Goal: Find specific page/section: Find specific page/section

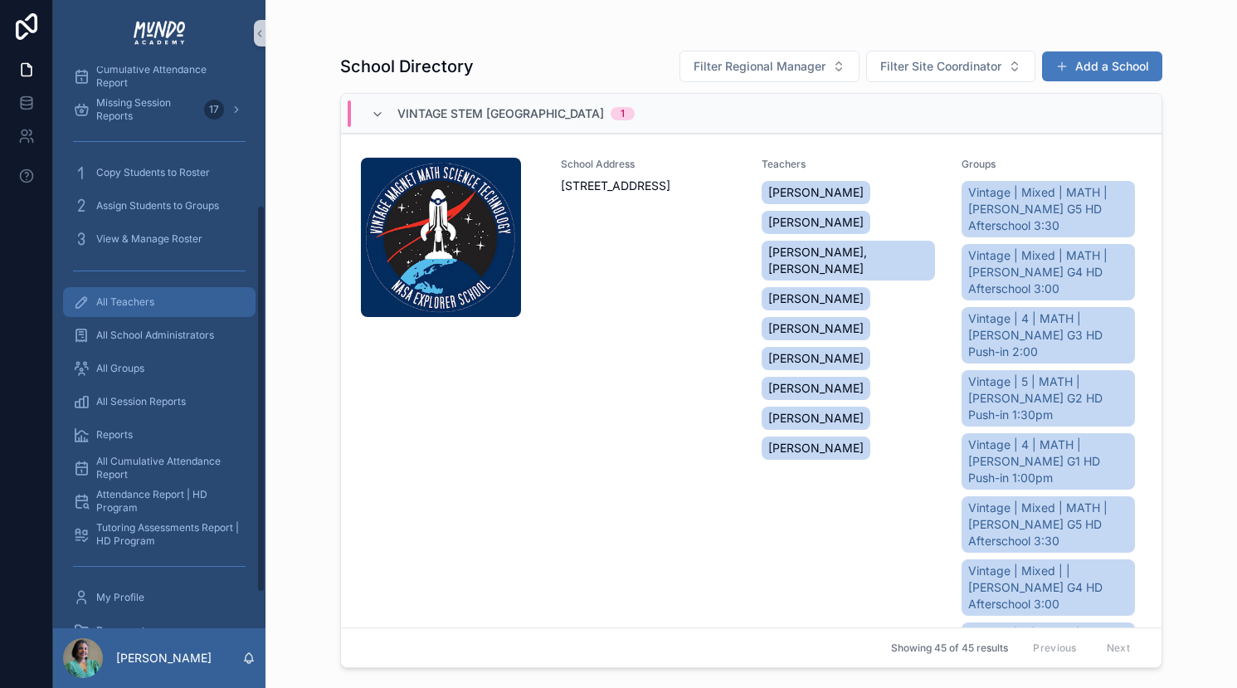
scroll to position [251, 0]
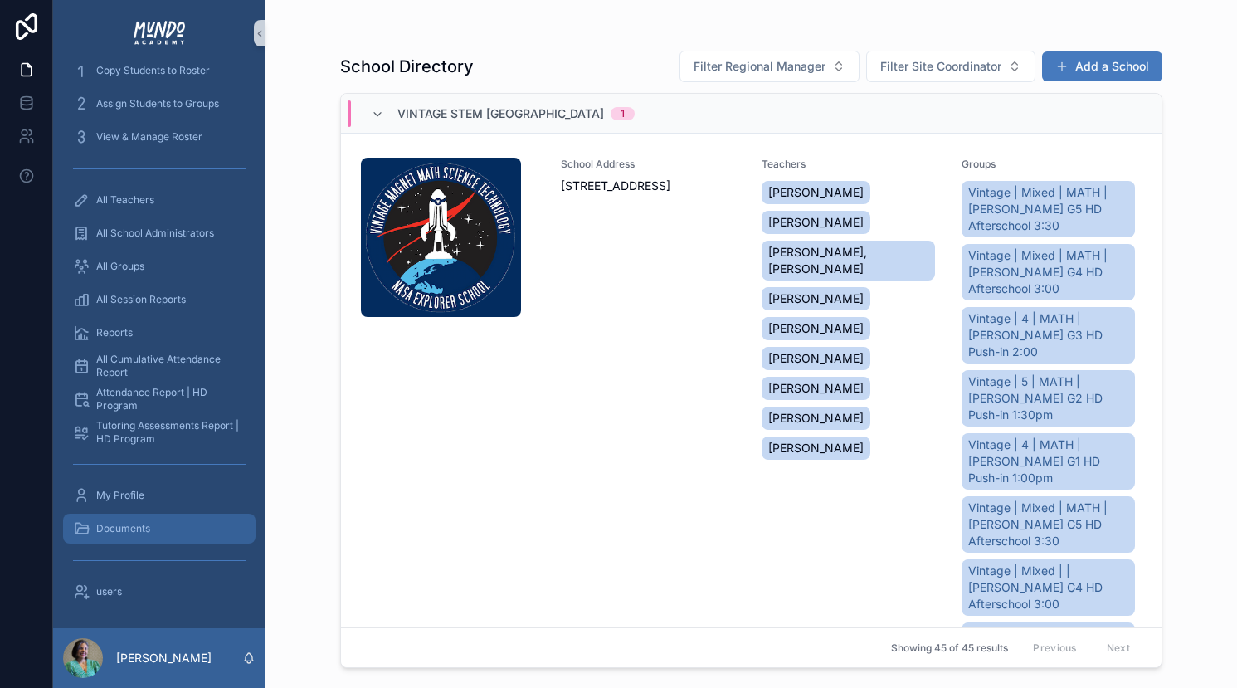
click at [141, 523] on span "Documents" at bounding box center [123, 528] width 54 height 13
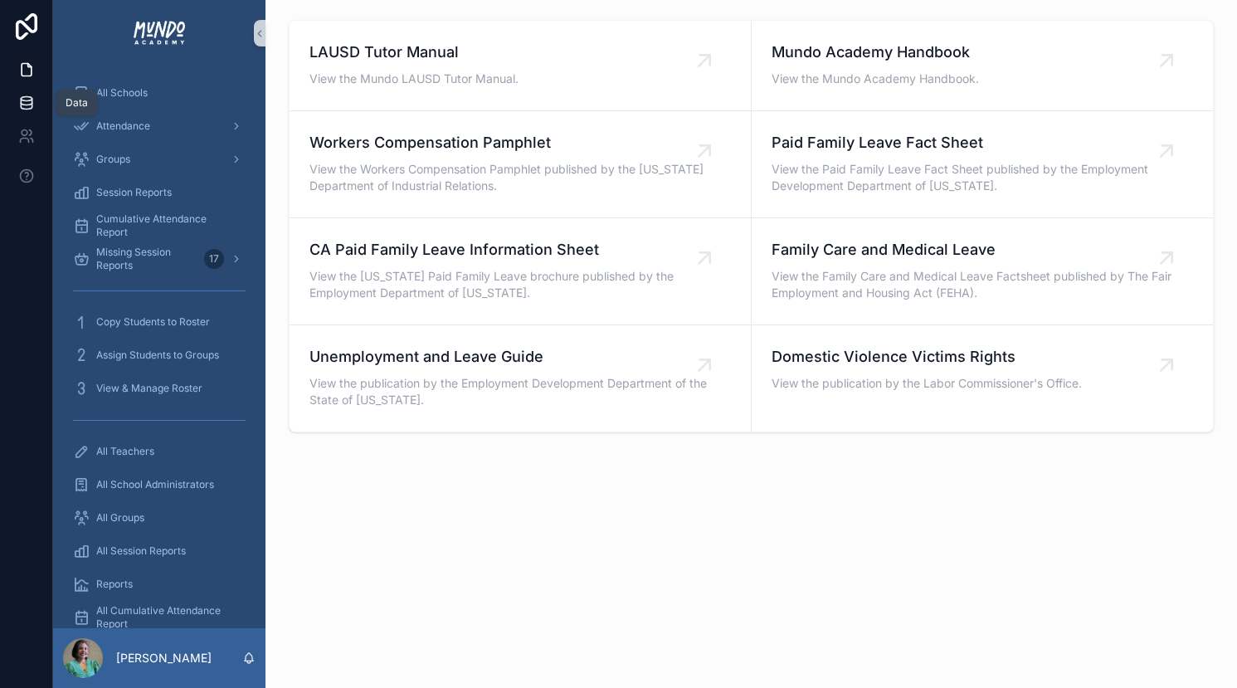
click at [28, 98] on icon at bounding box center [26, 103] width 17 height 17
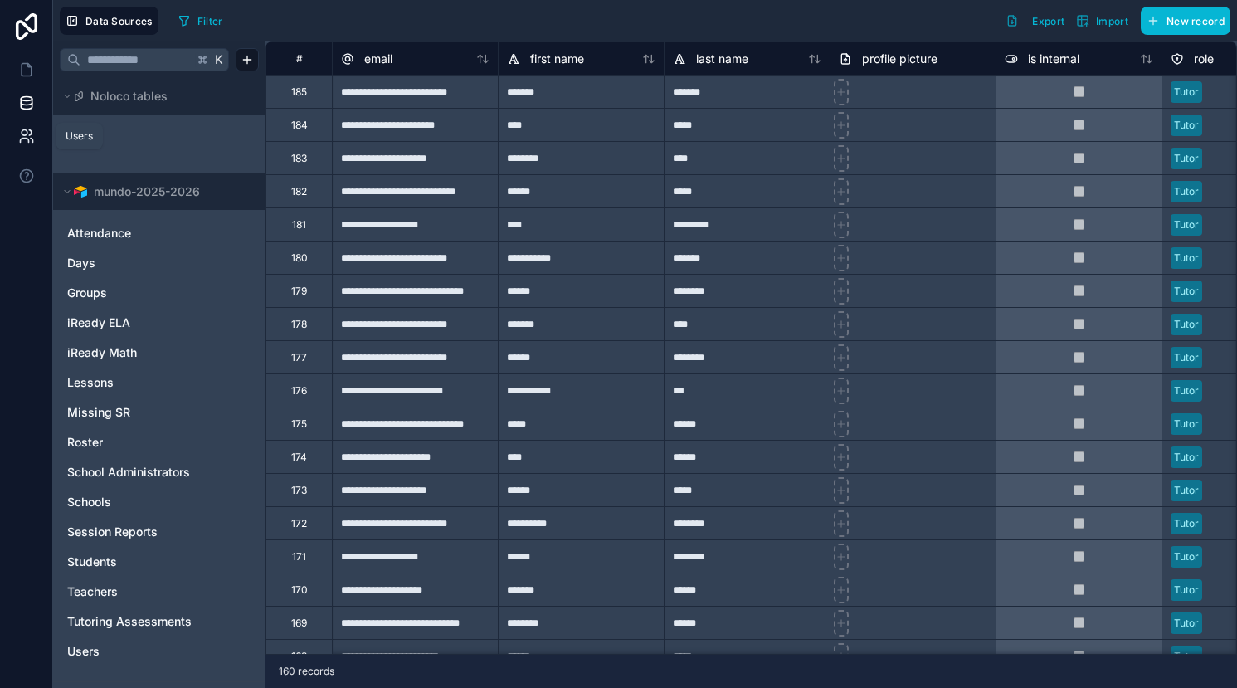
click at [27, 133] on icon at bounding box center [25, 133] width 6 height 6
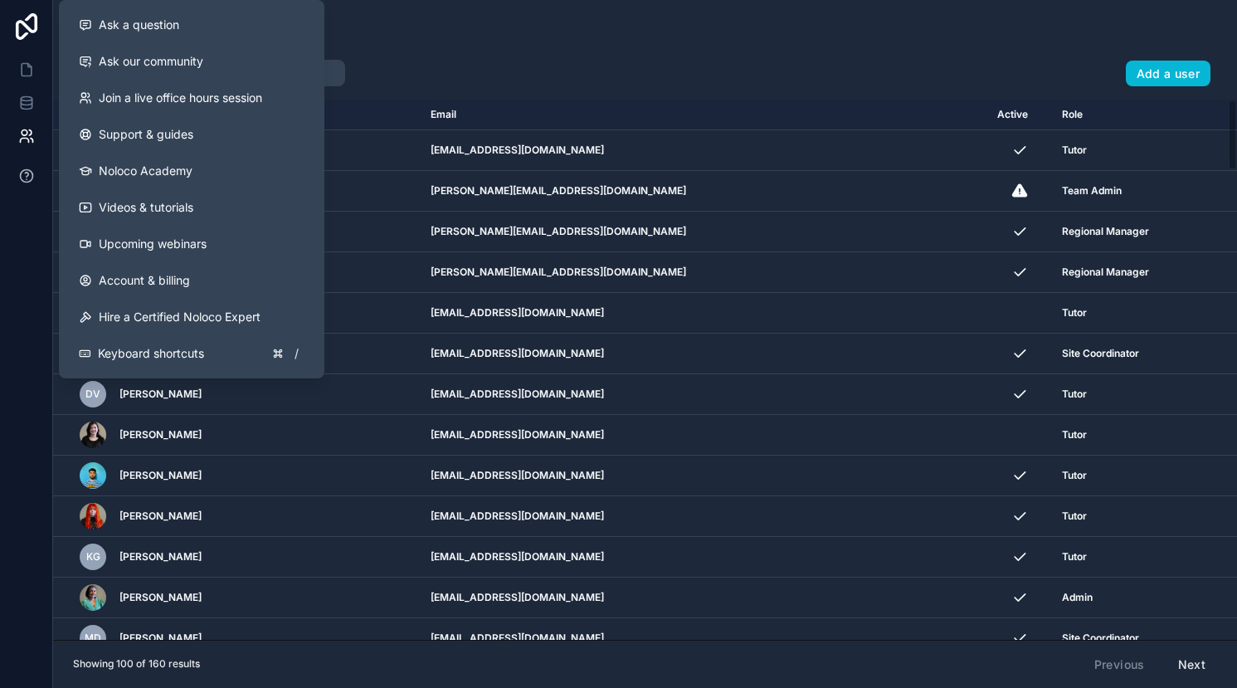
click at [21, 171] on icon at bounding box center [26, 175] width 12 height 12
click at [27, 179] on icon at bounding box center [27, 179] width 0 height 0
click at [25, 171] on icon at bounding box center [26, 176] width 17 height 17
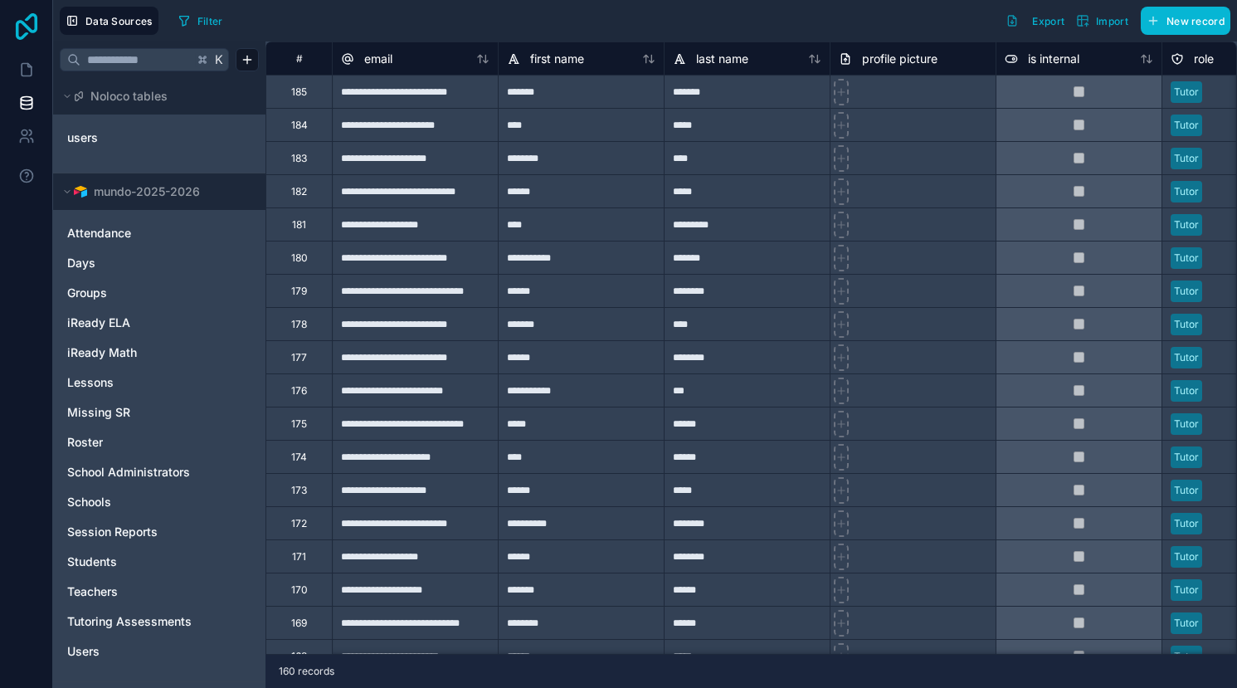
click at [27, 28] on icon at bounding box center [27, 26] width 22 height 27
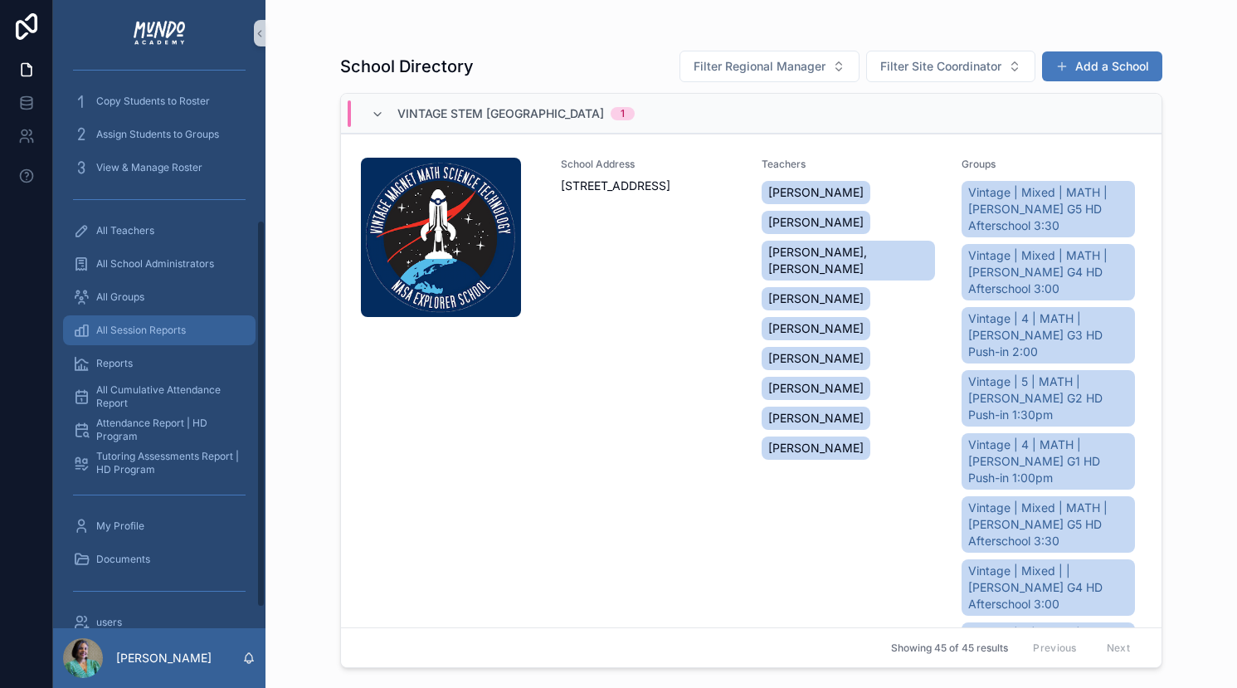
scroll to position [222, 0]
